Goal: Contribute content: Add original content to the website for others to see

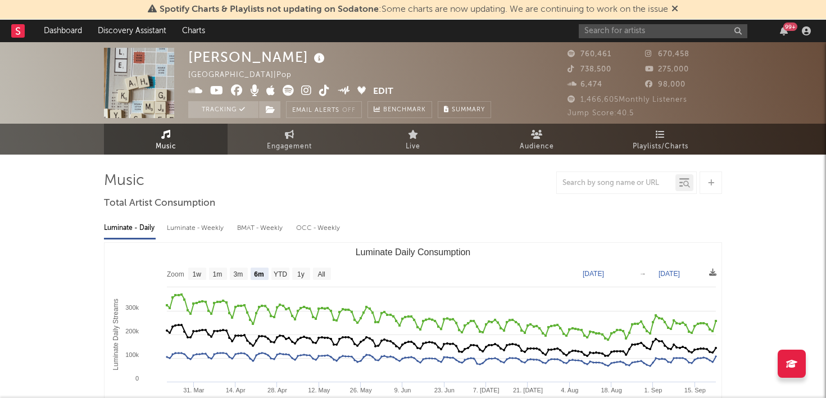
select select "6m"
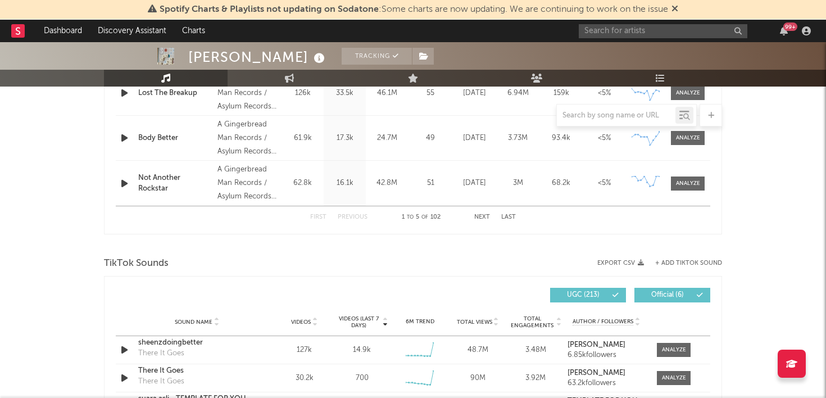
scroll to position [574, 0]
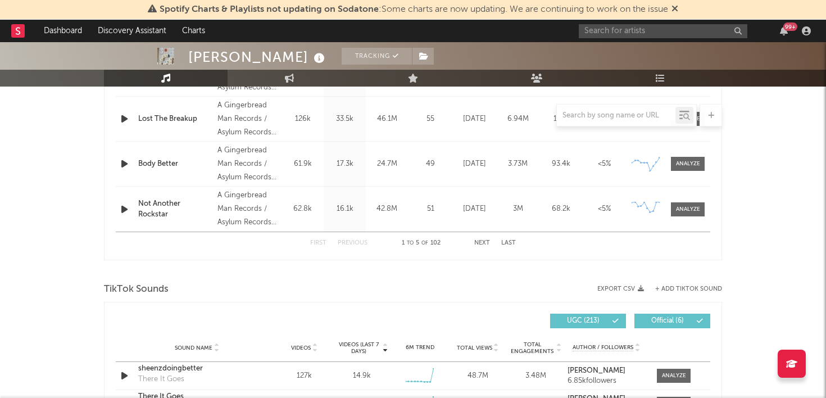
click at [671, 286] on button "+ Add TikTok Sound" at bounding box center [688, 289] width 67 height 6
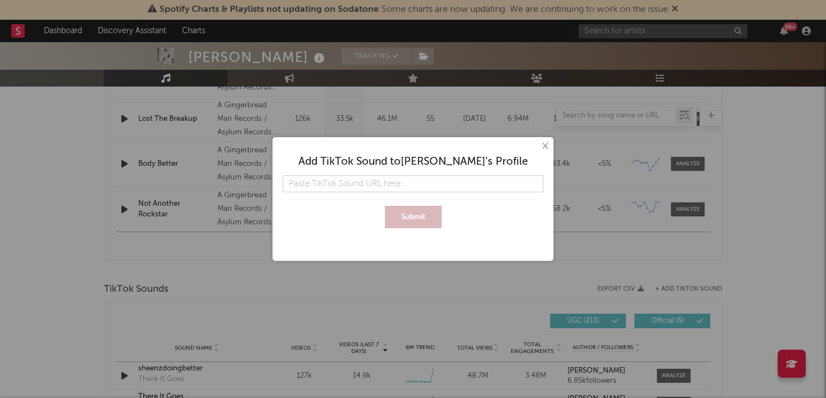
click at [426, 177] on input "text" at bounding box center [412, 183] width 261 height 17
type input "[URL][DOMAIN_NAME]"
click at [424, 215] on button "Submit" at bounding box center [413, 217] width 57 height 22
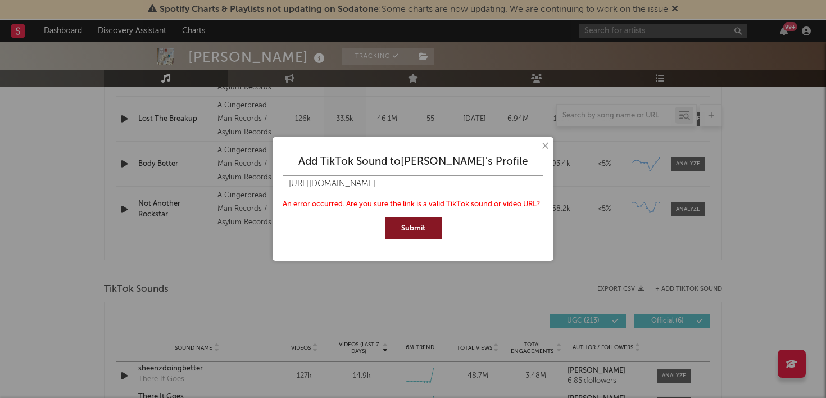
click at [536, 187] on input "[URL][DOMAIN_NAME]" at bounding box center [412, 183] width 261 height 17
drag, startPoint x: 536, startPoint y: 187, endPoint x: 275, endPoint y: 179, distance: 260.7
click at [275, 179] on div "× Add TikTok Sound to [PERSON_NAME] 's Profile [URL][DOMAIN_NAME] An error occu…" at bounding box center [412, 199] width 281 height 124
click at [548, 145] on button "×" at bounding box center [544, 146] width 12 height 12
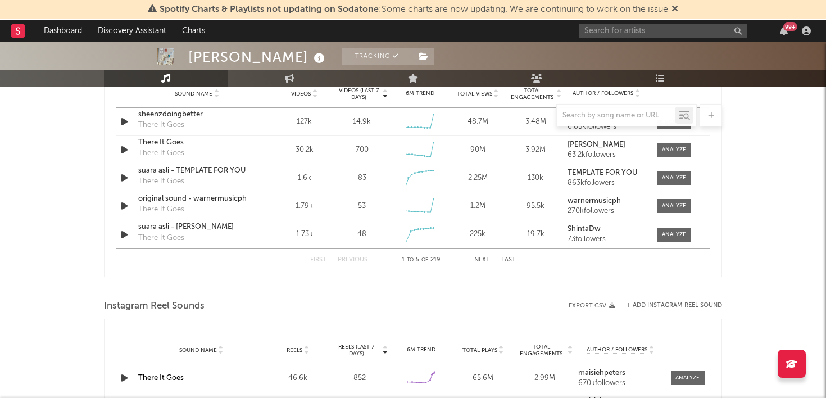
scroll to position [824, 0]
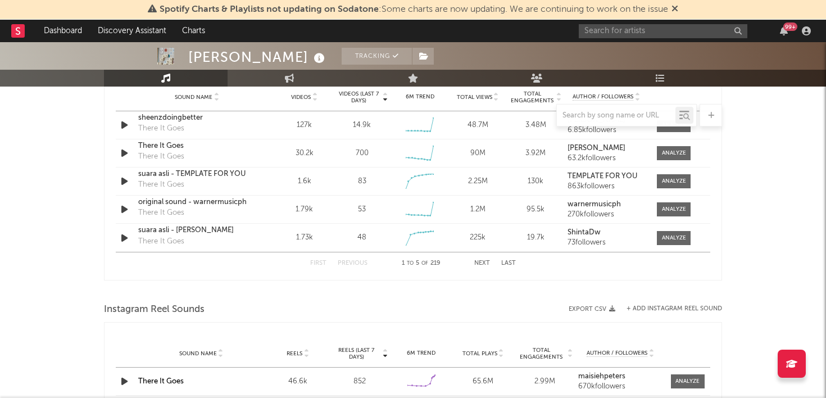
click at [689, 306] on button "+ Add Instagram Reel Sound" at bounding box center [673, 309] width 95 height 6
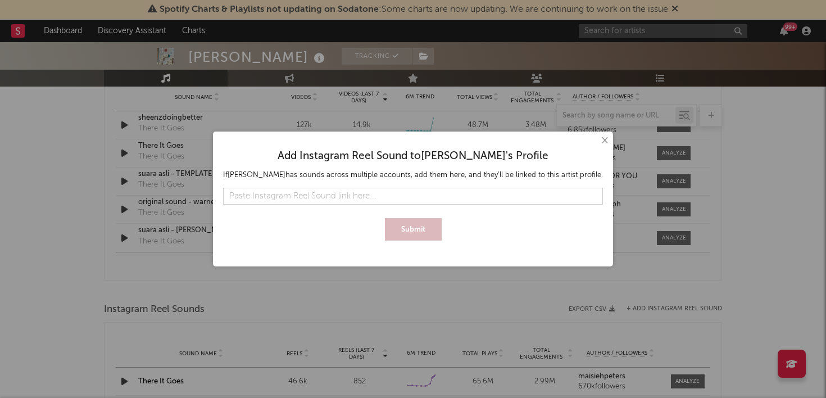
click at [461, 195] on input "text" at bounding box center [413, 196] width 380 height 17
click at [414, 226] on button "Submit" at bounding box center [413, 229] width 57 height 22
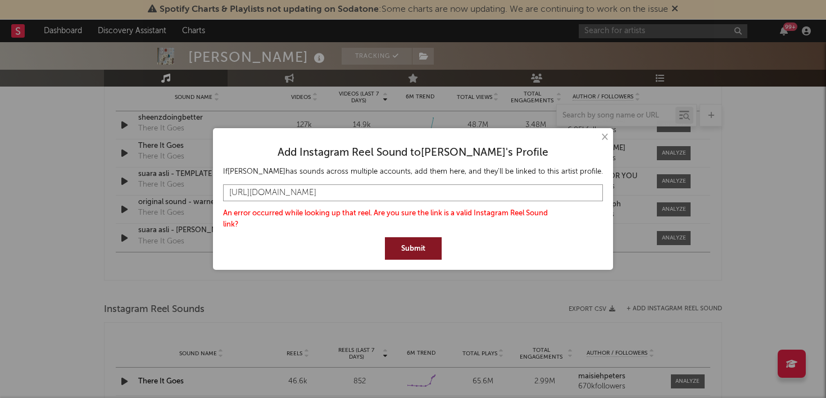
click at [482, 193] on input "[URL][DOMAIN_NAME]" at bounding box center [413, 192] width 380 height 17
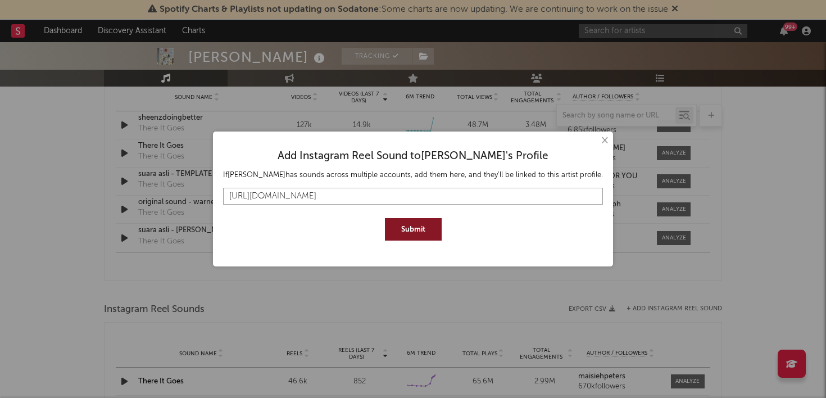
type input "[URL][DOMAIN_NAME]"
click at [421, 229] on button "Submit" at bounding box center [413, 229] width 57 height 22
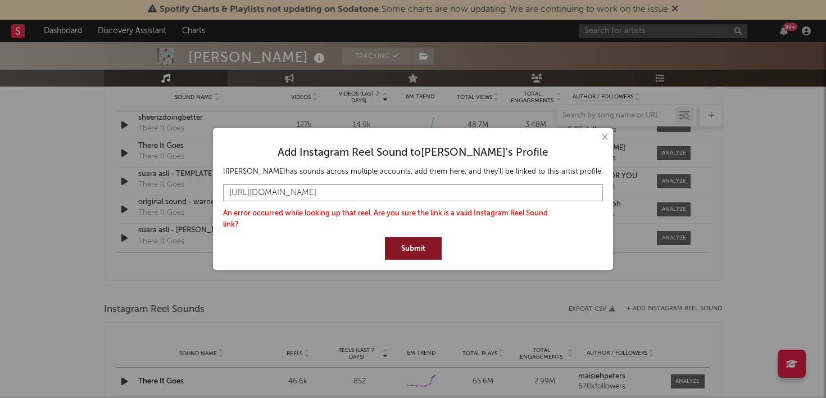
drag, startPoint x: 485, startPoint y: 196, endPoint x: 198, endPoint y: 193, distance: 287.0
click at [198, 193] on div "× Add Instagram Reel Sound to [PERSON_NAME] 's Profile If [PERSON_NAME] has sou…" at bounding box center [413, 199] width 826 height 398
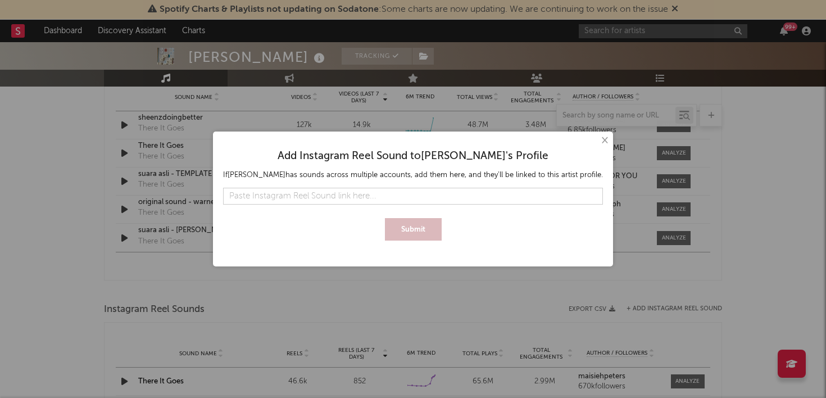
click at [598, 143] on button "×" at bounding box center [604, 140] width 12 height 12
